Goal: Navigation & Orientation: Go to known website

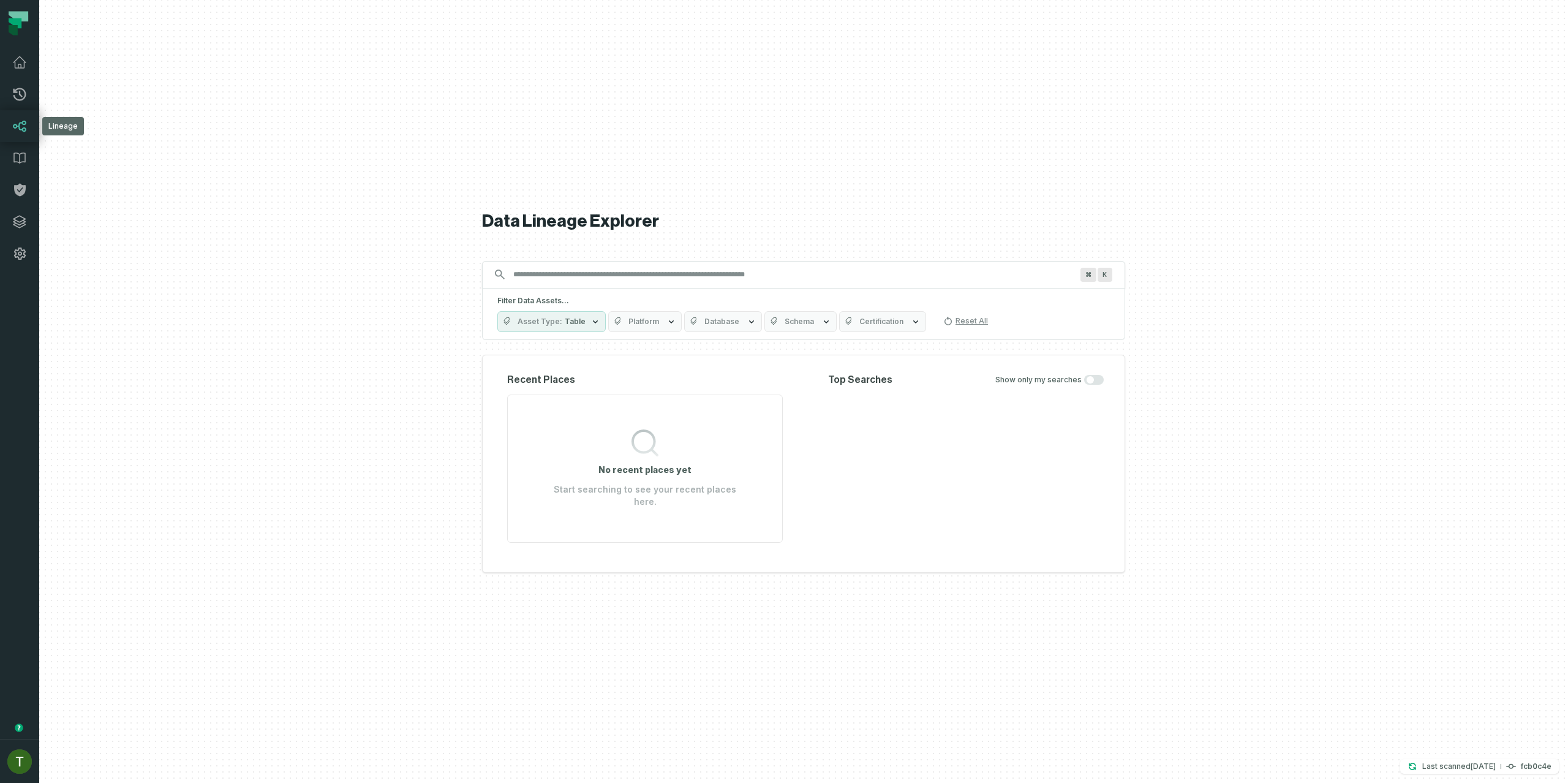
click at [24, 122] on icon at bounding box center [19, 126] width 15 height 15
